Goal: Find specific page/section: Find specific page/section

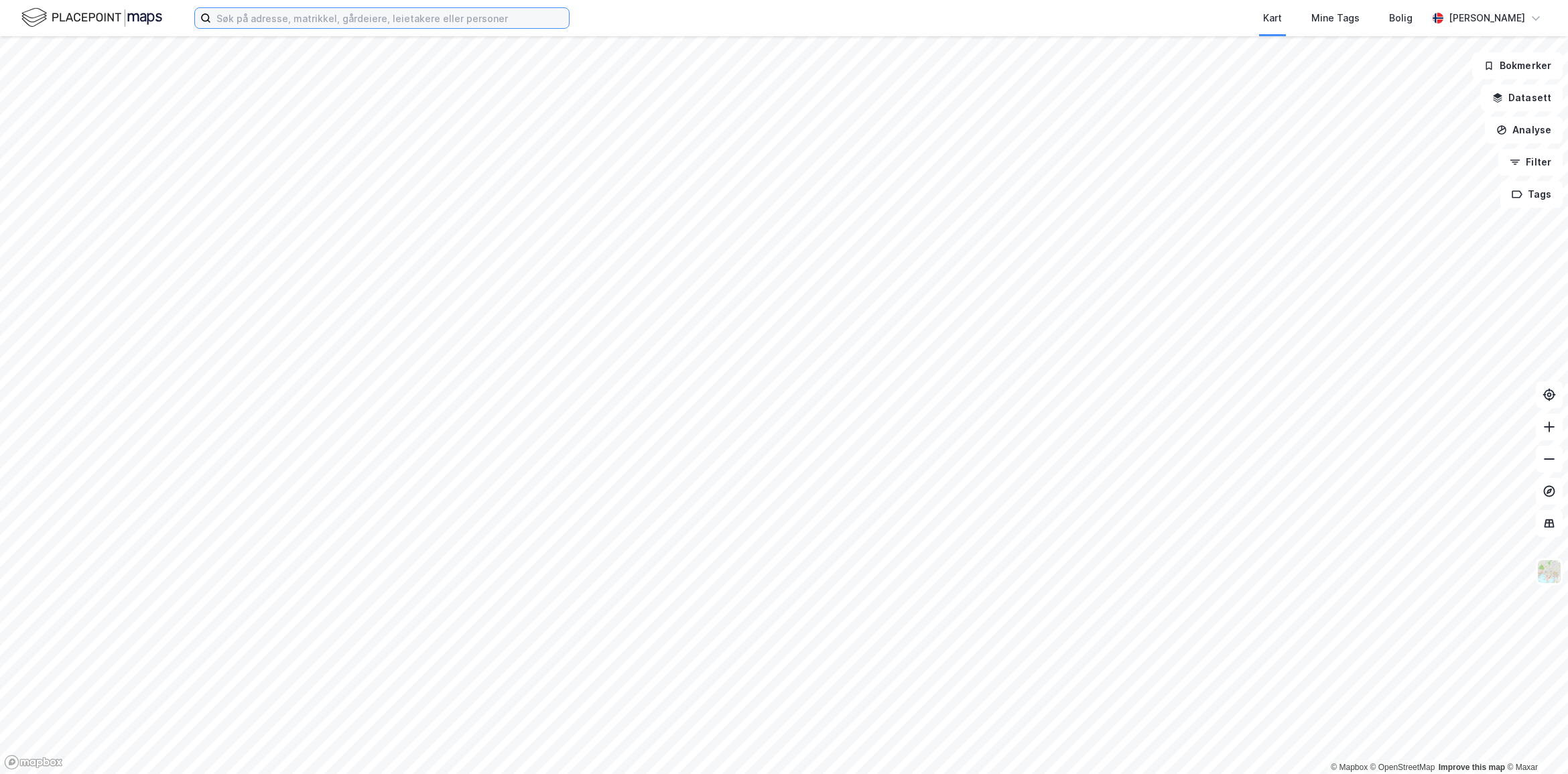
click at [344, 14] on input at bounding box center [390, 18] width 358 height 20
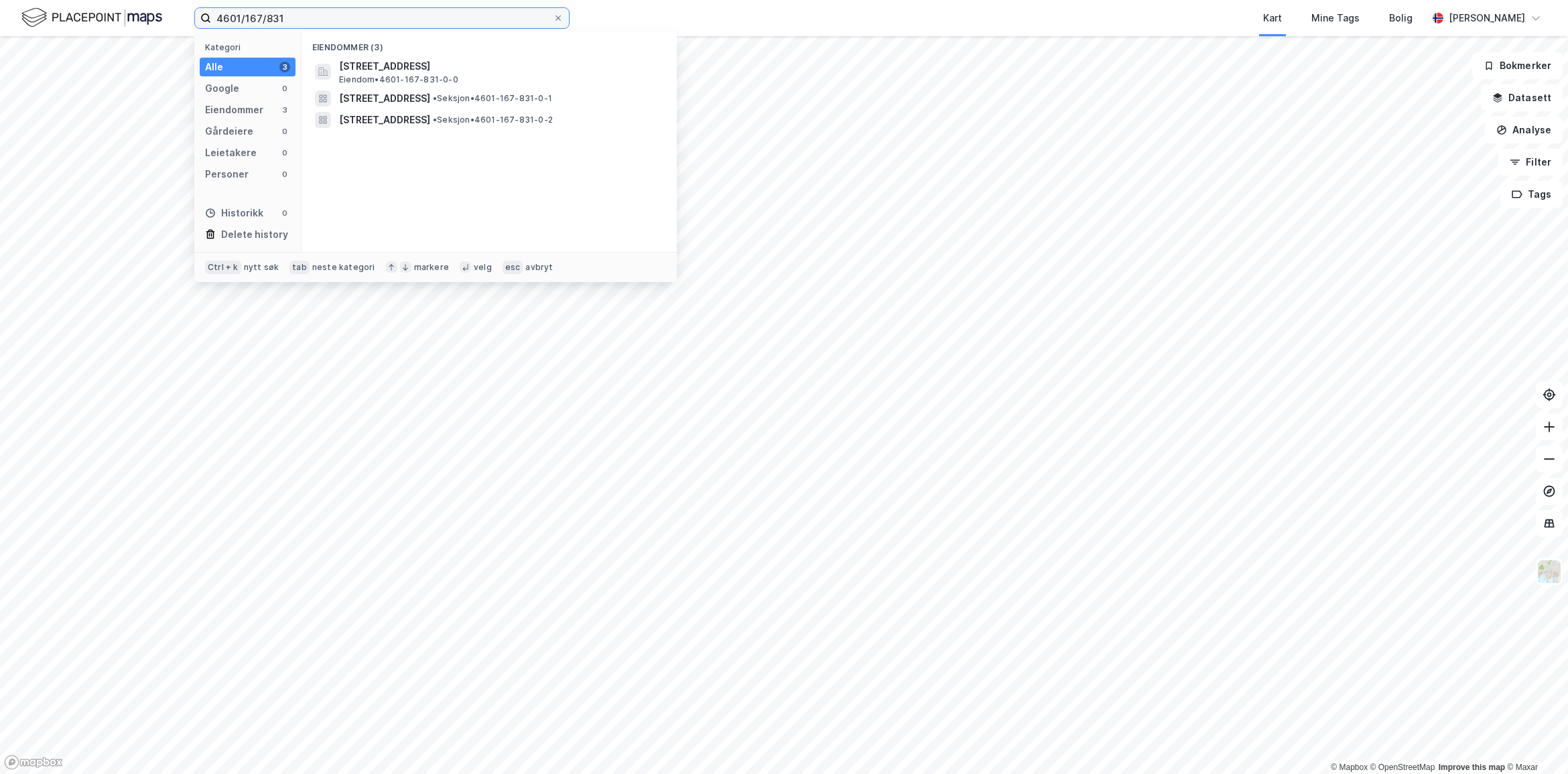
type input "4601/167/831"
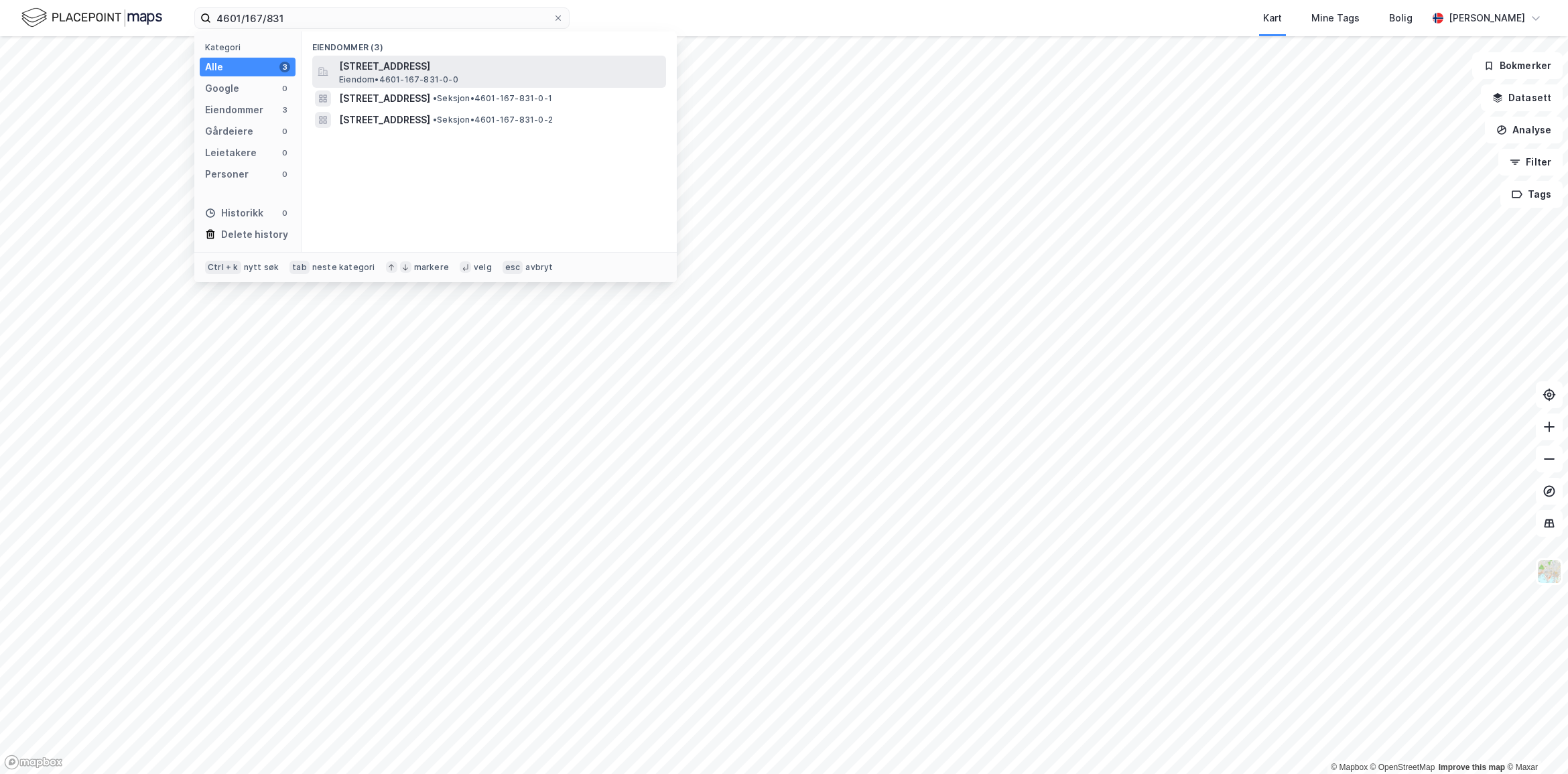
click at [397, 72] on span "[STREET_ADDRESS]" at bounding box center [500, 66] width 322 height 16
